Goal: Answer question/provide support: Share knowledge or assist other users

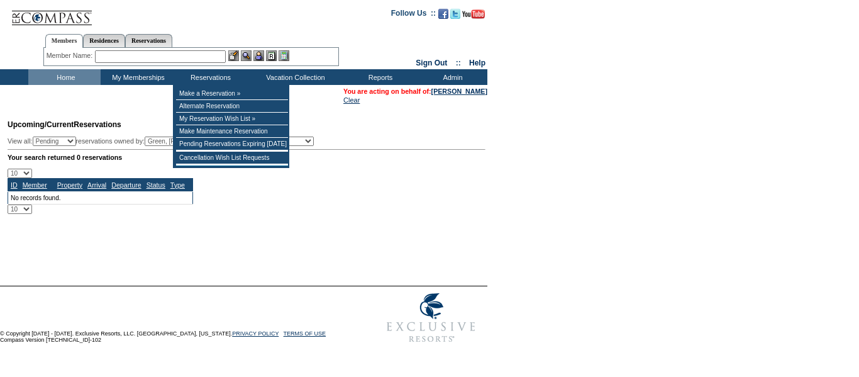
click at [207, 58] on input "text" at bounding box center [160, 56] width 131 height 13
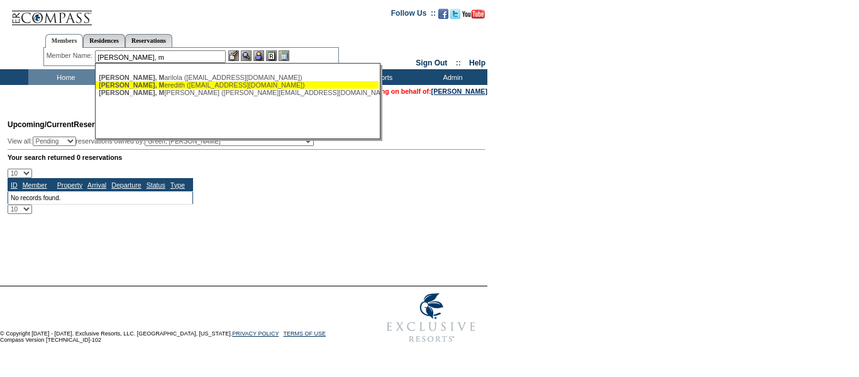
click at [183, 87] on div "[PERSON_NAME], [PERSON_NAME] ([EMAIL_ADDRESS][DOMAIN_NAME])" at bounding box center [237, 85] width 277 height 8
type input "[PERSON_NAME] ([EMAIL_ADDRESS][DOMAIN_NAME])"
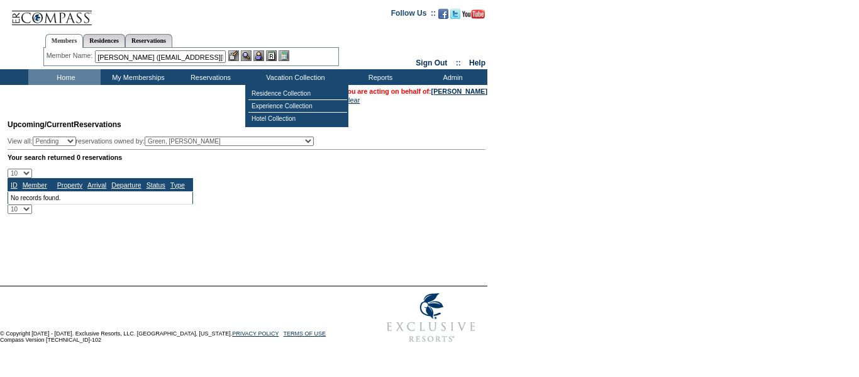
click at [263, 56] on img at bounding box center [258, 55] width 11 height 11
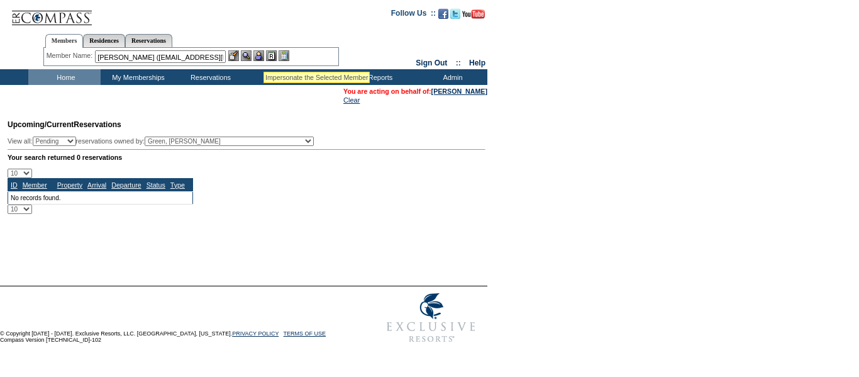
click at [249, 55] on img at bounding box center [246, 55] width 11 height 11
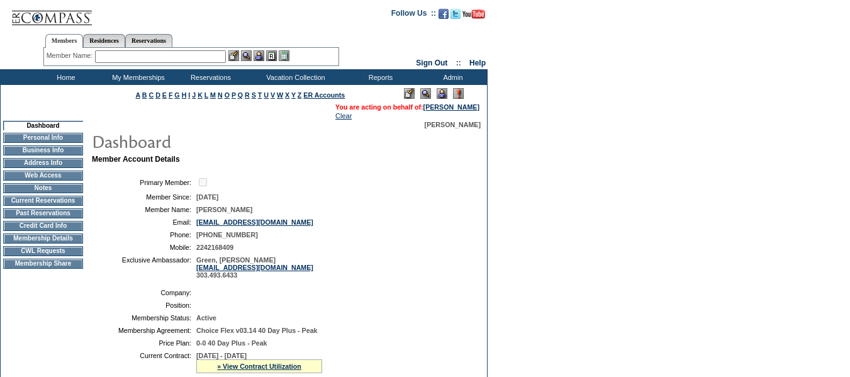
click at [72, 206] on td "Current Reservations" at bounding box center [43, 201] width 80 height 10
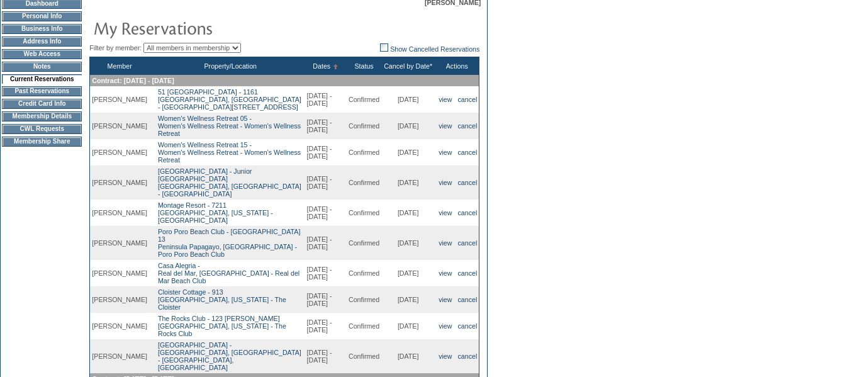
scroll to position [126, 0]
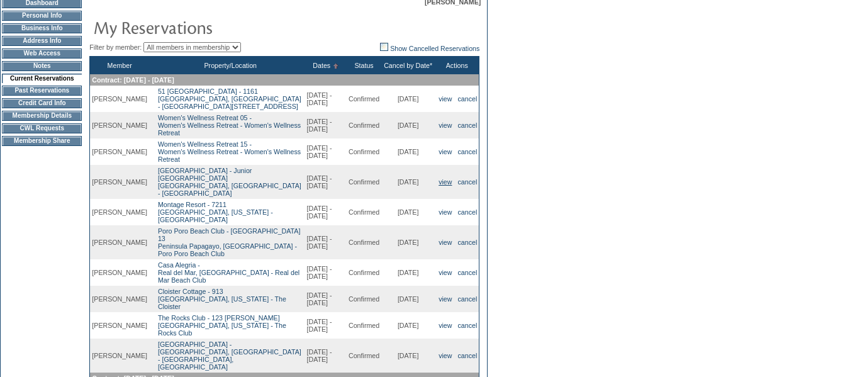
click at [440, 186] on link "view" at bounding box center [444, 182] width 13 height 8
